Goal: Information Seeking & Learning: Learn about a topic

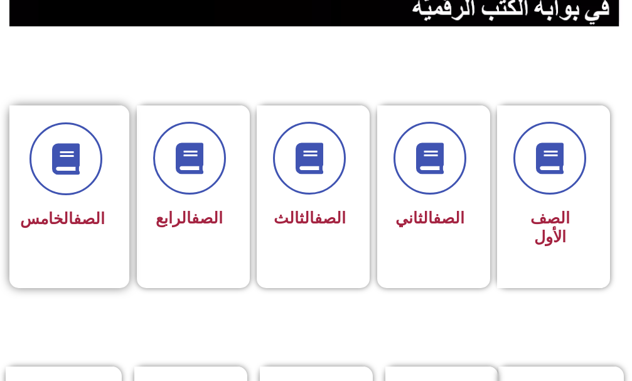
scroll to position [376, 0]
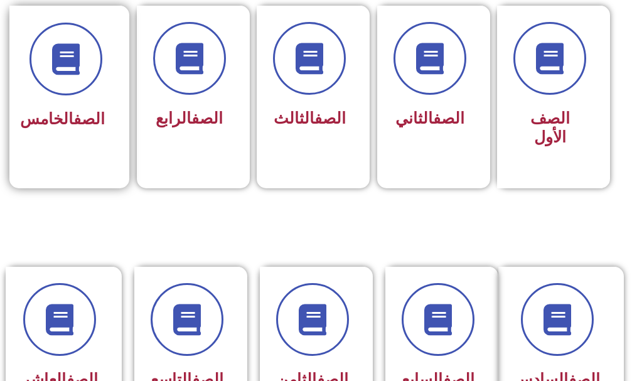
click at [84, 112] on link "الصف" at bounding box center [88, 119] width 31 height 18
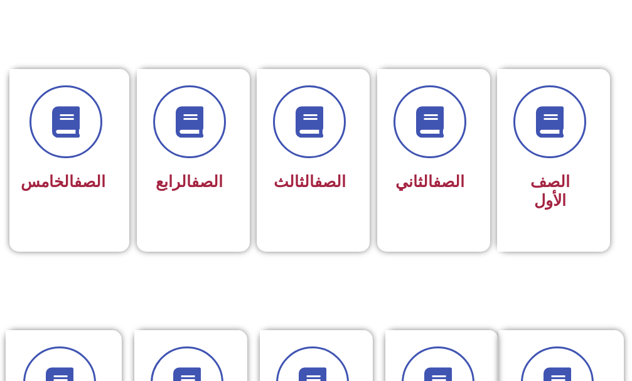
scroll to position [314, 0]
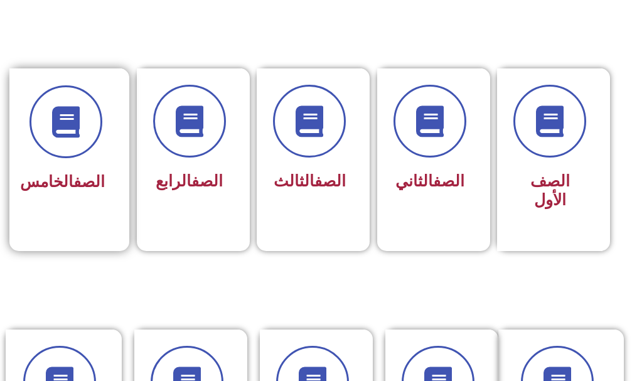
click at [44, 189] on h3 "الصف الخامس" at bounding box center [65, 182] width 78 height 19
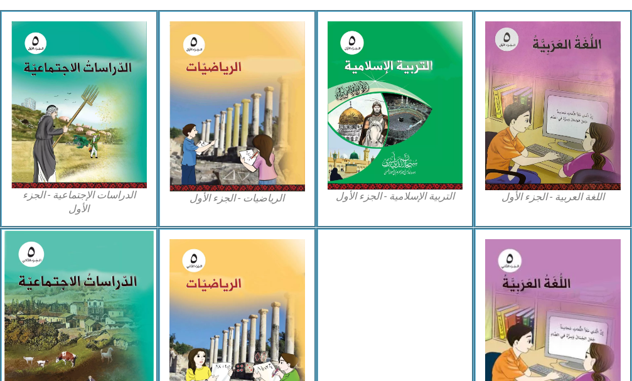
scroll to position [439, 0]
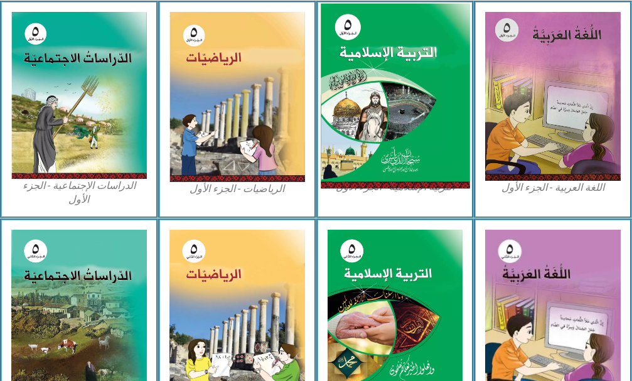
click at [334, 120] on img at bounding box center [395, 95] width 149 height 185
click at [416, 107] on img at bounding box center [395, 95] width 149 height 185
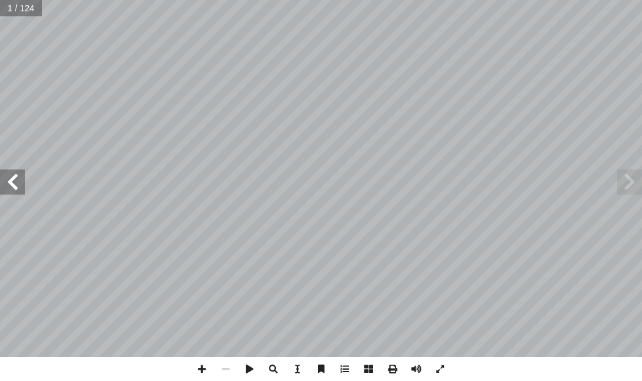
click at [18, 174] on span at bounding box center [12, 181] width 25 height 25
click at [3, 191] on span at bounding box center [12, 181] width 25 height 25
click at [4, 190] on span at bounding box center [12, 181] width 25 height 25
click at [5, 189] on span at bounding box center [12, 181] width 25 height 25
click at [7, 193] on span at bounding box center [12, 181] width 25 height 25
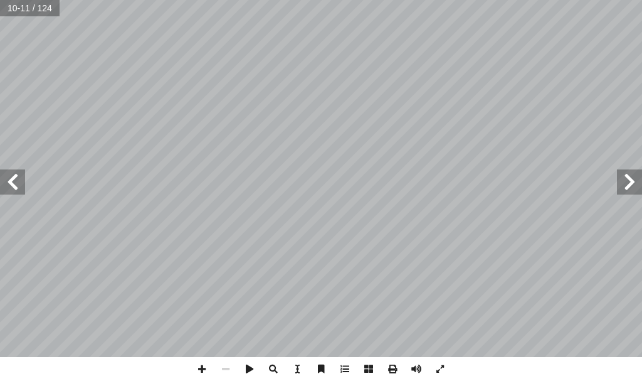
click at [7, 178] on span at bounding box center [12, 181] width 25 height 25
click at [14, 178] on span at bounding box center [12, 181] width 25 height 25
click at [19, 177] on span at bounding box center [12, 181] width 25 height 25
click at [636, 177] on span at bounding box center [629, 181] width 25 height 25
click at [0, 179] on span at bounding box center [12, 181] width 25 height 25
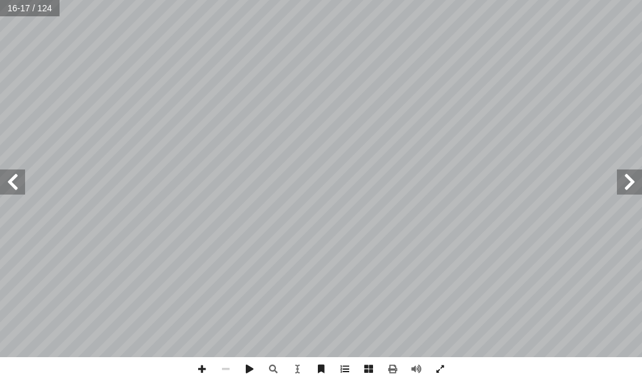
click at [14, 174] on span at bounding box center [12, 181] width 25 height 25
click at [21, 180] on span at bounding box center [12, 181] width 25 height 25
click at [15, 179] on span at bounding box center [12, 181] width 25 height 25
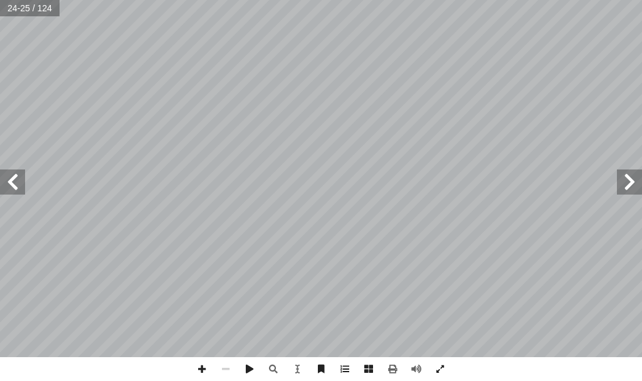
click at [15, 179] on span at bounding box center [12, 181] width 25 height 25
click at [16, 178] on span at bounding box center [12, 181] width 25 height 25
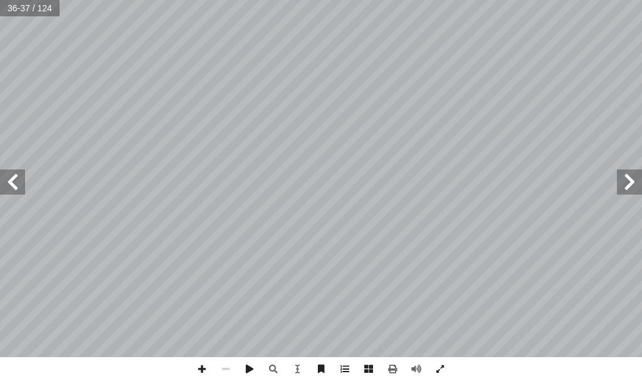
click at [16, 178] on span at bounding box center [12, 181] width 25 height 25
click at [204, 368] on span at bounding box center [202, 369] width 24 height 24
click at [122, 85] on html "الصفحة الرئيسية الصف الأول الصف الثاني الصف الثالث الصف الرابع الصف الخامس الصف…" at bounding box center [321, 42] width 642 height 85
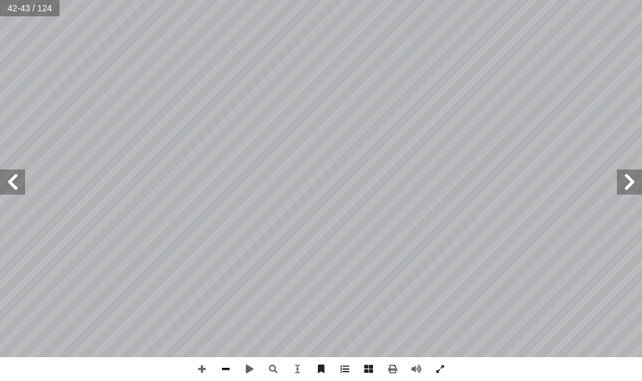
click at [227, 368] on span at bounding box center [226, 369] width 24 height 24
click at [203, 369] on span at bounding box center [202, 369] width 24 height 24
click at [224, 369] on span at bounding box center [226, 369] width 24 height 24
click at [633, 178] on span at bounding box center [629, 181] width 25 height 25
click at [637, 171] on span at bounding box center [629, 181] width 25 height 25
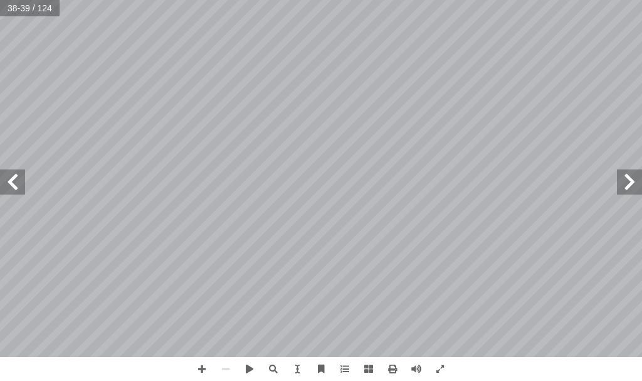
click at [637, 171] on span at bounding box center [629, 181] width 25 height 25
click at [631, 178] on span at bounding box center [629, 181] width 25 height 25
click at [14, 169] on span at bounding box center [12, 181] width 25 height 25
drag, startPoint x: 13, startPoint y: 182, endPoint x: 23, endPoint y: 183, distance: 10.1
click at [14, 182] on span at bounding box center [12, 181] width 25 height 25
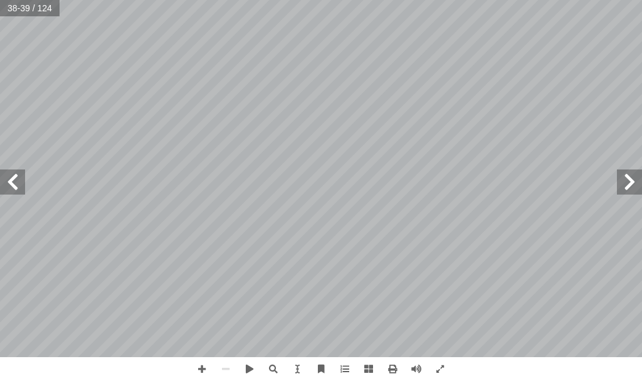
click at [634, 181] on span at bounding box center [629, 181] width 25 height 25
click at [10, 174] on span at bounding box center [12, 181] width 25 height 25
click at [14, 179] on span at bounding box center [12, 181] width 25 height 25
click at [20, 183] on span at bounding box center [12, 181] width 25 height 25
click at [629, 189] on span at bounding box center [629, 181] width 25 height 25
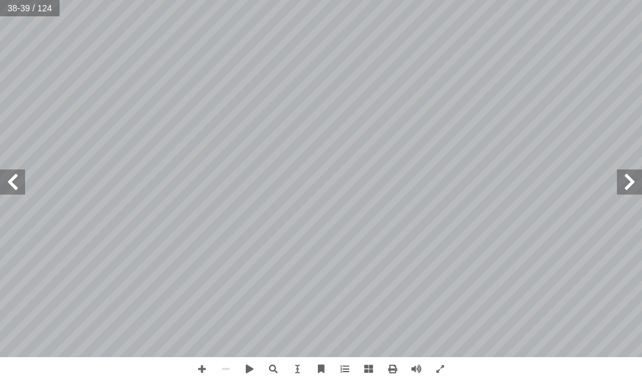
click at [626, 186] on span at bounding box center [629, 181] width 25 height 25
click at [23, 184] on span at bounding box center [12, 181] width 25 height 25
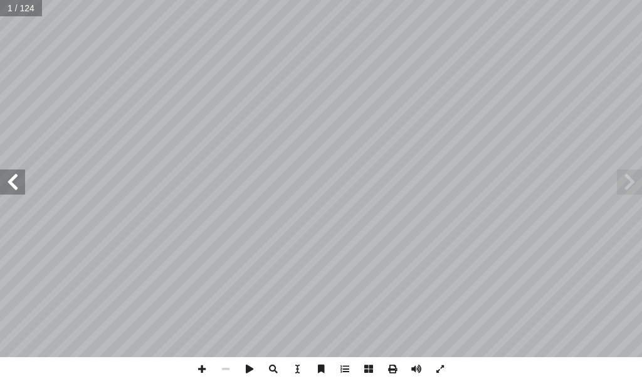
click at [23, 184] on span at bounding box center [12, 181] width 25 height 25
drag, startPoint x: 6, startPoint y: 191, endPoint x: 9, endPoint y: 181, distance: 10.3
click at [8, 182] on span at bounding box center [12, 181] width 25 height 25
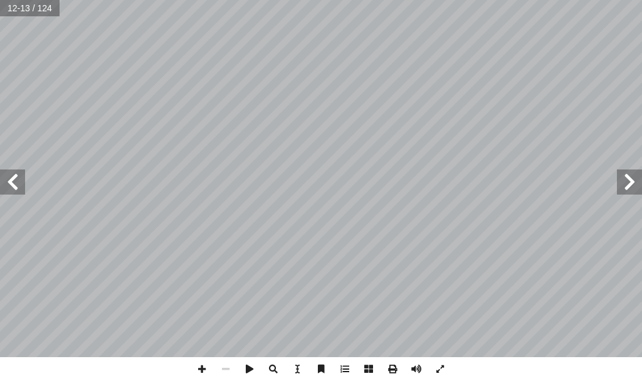
click at [9, 181] on span at bounding box center [12, 181] width 25 height 25
click at [10, 181] on span at bounding box center [12, 181] width 25 height 25
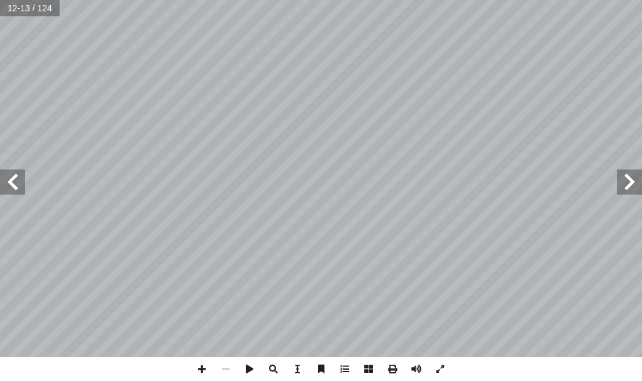
click at [10, 181] on span at bounding box center [12, 181] width 25 height 25
click at [11, 181] on span at bounding box center [12, 181] width 25 height 25
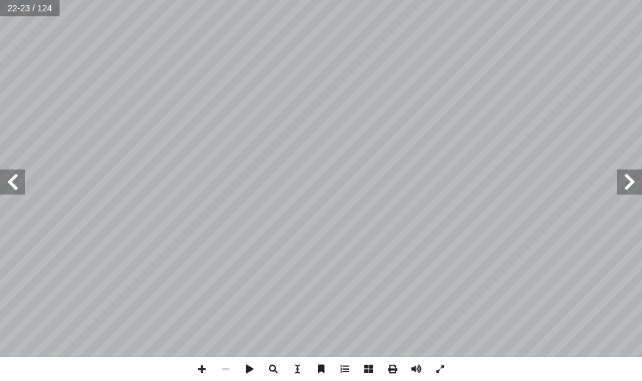
click at [11, 181] on span at bounding box center [12, 181] width 25 height 25
click at [11, 180] on span at bounding box center [12, 181] width 25 height 25
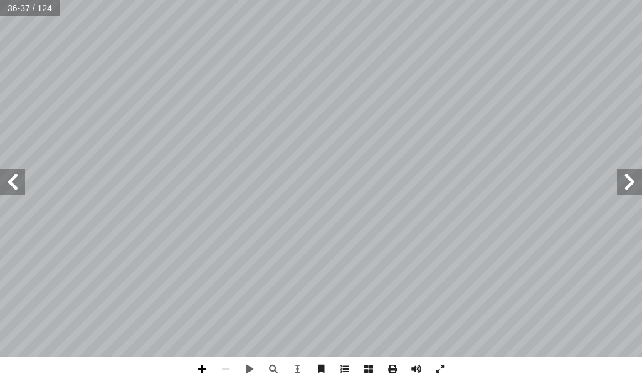
click at [198, 366] on span at bounding box center [202, 369] width 24 height 24
